Goal: Information Seeking & Learning: Find specific fact

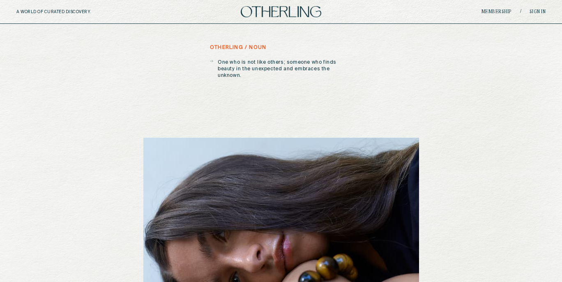
scroll to position [42, 0]
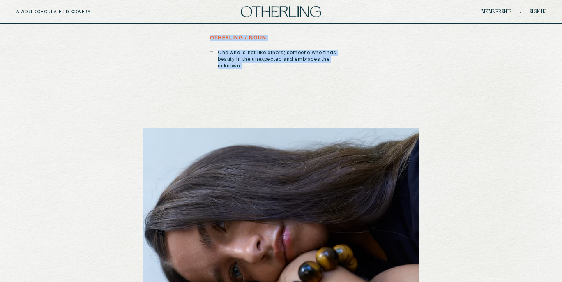
drag, startPoint x: 207, startPoint y: 37, endPoint x: 376, endPoint y: 72, distance: 172.8
click at [376, 72] on div "otherling / noun One who is not like others; someone who finds beauty in the un…" at bounding box center [280, 199] width 275 height 329
copy div "otherling / noun One who is not like others; someone who finds beauty in the un…"
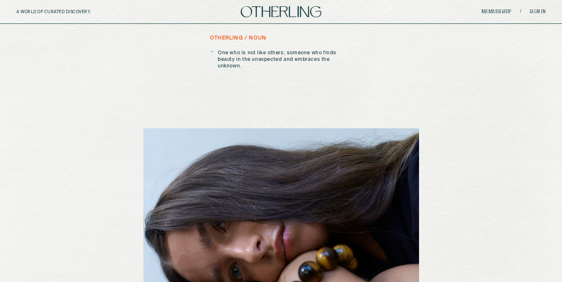
click at [247, 38] on h5 "otherling / noun" at bounding box center [238, 38] width 56 height 6
copy div "otherling / noun"
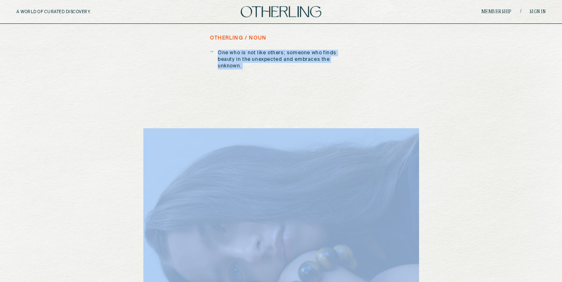
drag, startPoint x: 311, startPoint y: 53, endPoint x: 397, endPoint y: 57, distance: 85.9
click at [397, 59] on div "otherling / noun One who is not like others; someone who finds beauty in the un…" at bounding box center [280, 199] width 275 height 329
copy p "One who is not like others; someone who finds beauty in the unexpected and embr…"
